Goal: Consume media (video, audio): Consume media (video, audio)

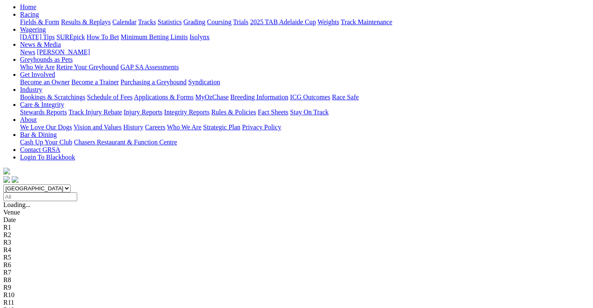
scroll to position [125, 0]
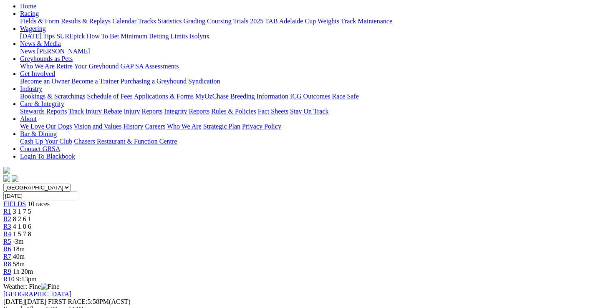
scroll to position [103, 0]
